Goal: Information Seeking & Learning: Check status

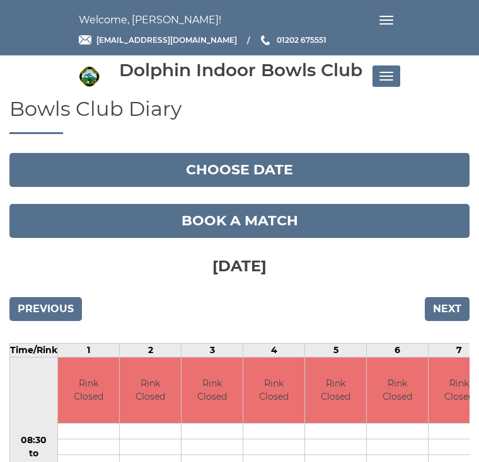
click at [451, 314] on input "Next" at bounding box center [446, 309] width 45 height 24
click at [450, 312] on input "Next" at bounding box center [446, 309] width 45 height 24
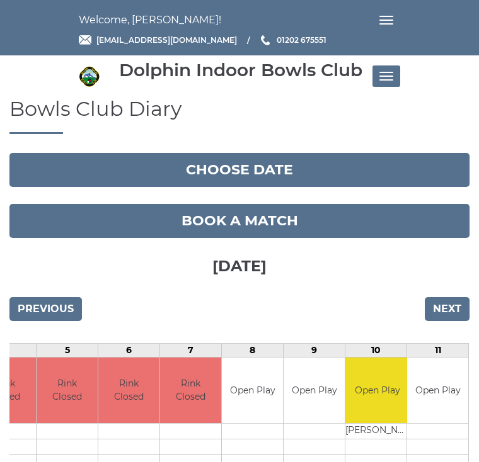
click at [388, 77] on button "Toggle navigation" at bounding box center [386, 75] width 28 height 21
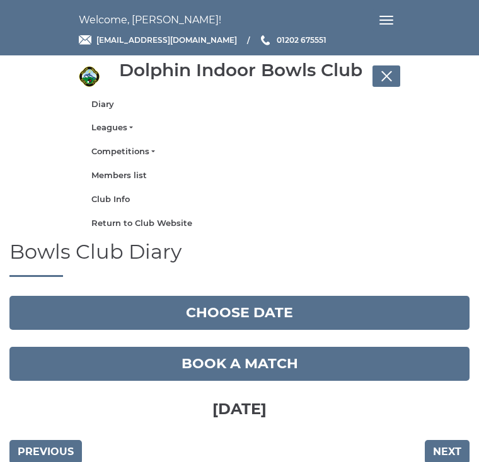
click at [120, 133] on link "Leagues" at bounding box center [239, 127] width 296 height 11
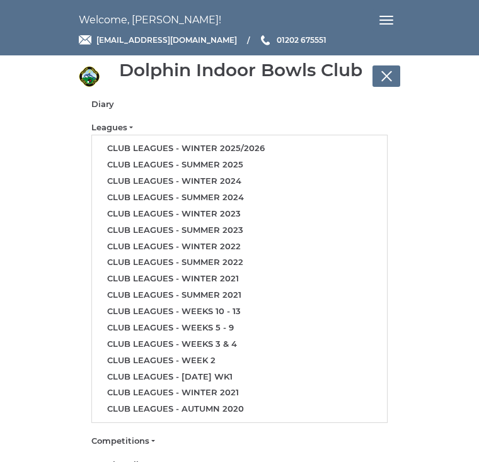
click at [235, 165] on link "Club leagues - Summer 2025" at bounding box center [239, 165] width 295 height 16
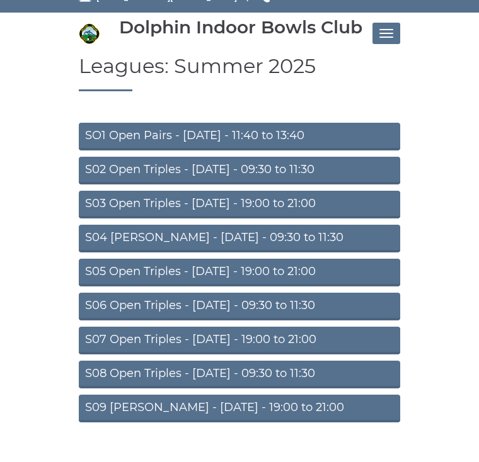
scroll to position [42, 0]
click at [257, 375] on link "S08 Open Triples - [DATE] - 09:30 to 11:30" at bounding box center [239, 375] width 321 height 28
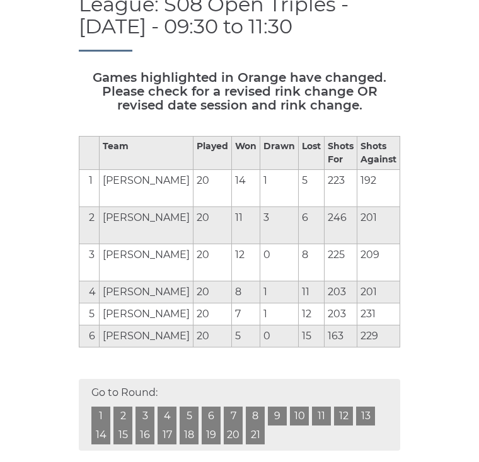
scroll to position [152, 0]
